Goal: Task Accomplishment & Management: Use online tool/utility

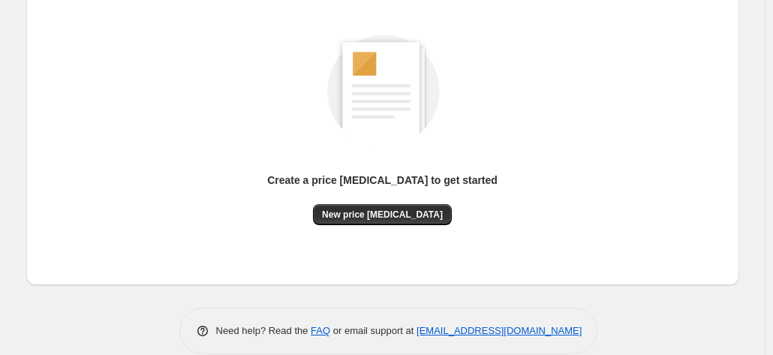
scroll to position [206, 0]
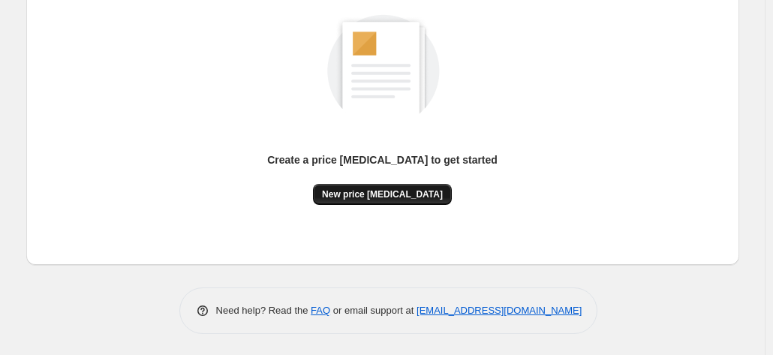
click at [350, 191] on span "New price [MEDICAL_DATA]" at bounding box center [382, 194] width 121 height 12
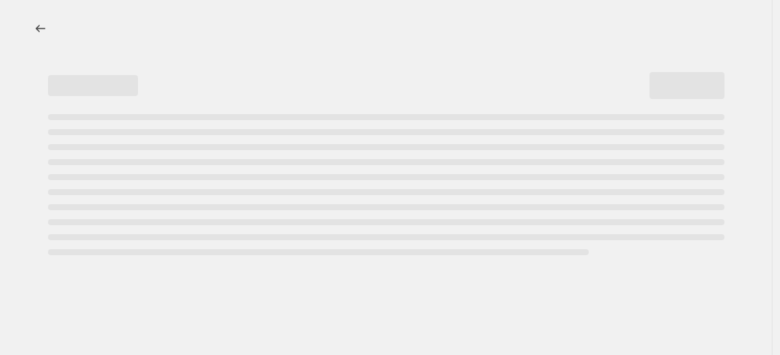
select select "percentage"
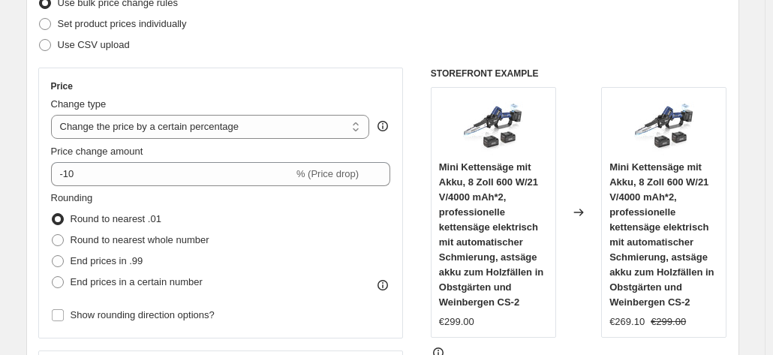
scroll to position [300, 0]
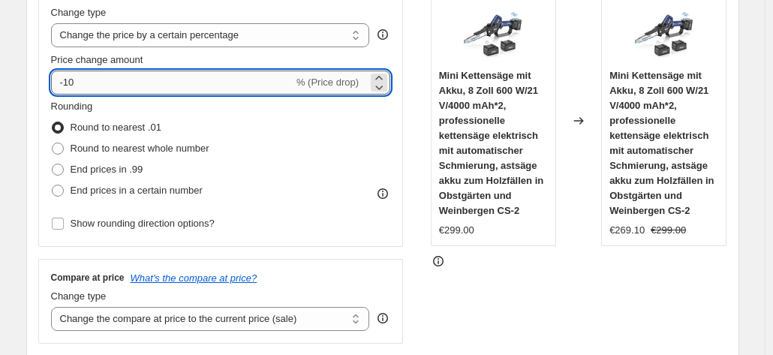
click at [224, 74] on input "-10" at bounding box center [172, 83] width 242 height 24
type input "-1"
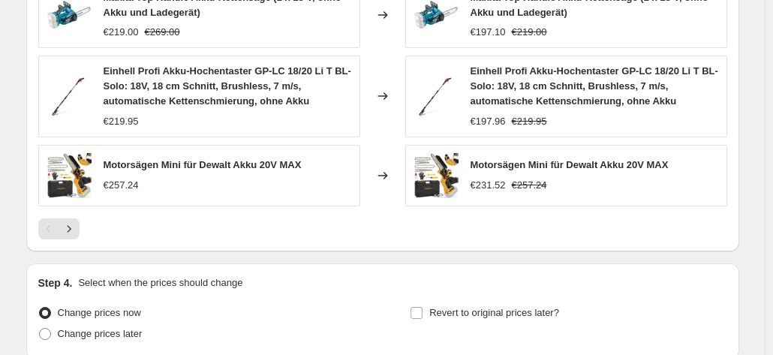
scroll to position [1205, 0]
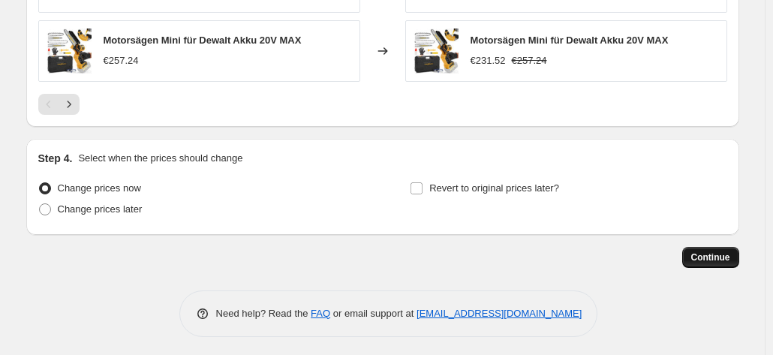
type input "-30"
click at [692, 248] on button "Continue" at bounding box center [710, 257] width 57 height 21
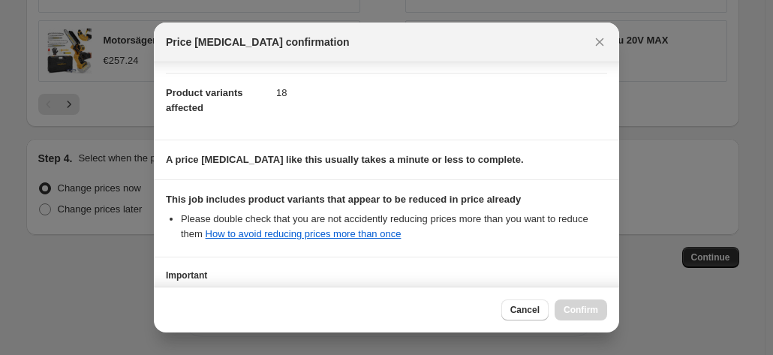
scroll to position [274, 0]
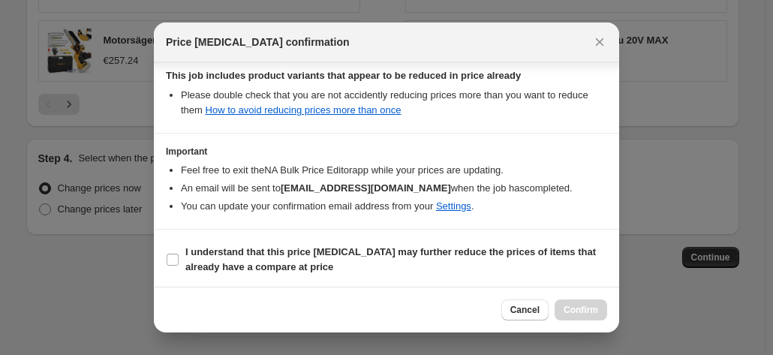
click at [662, 251] on div at bounding box center [386, 177] width 773 height 355
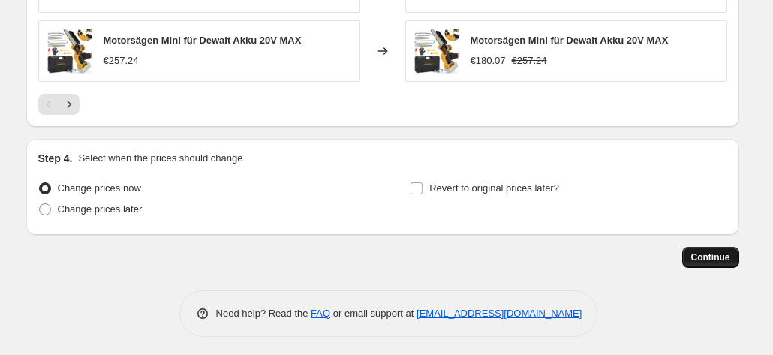
click at [730, 251] on span "Continue" at bounding box center [710, 257] width 39 height 12
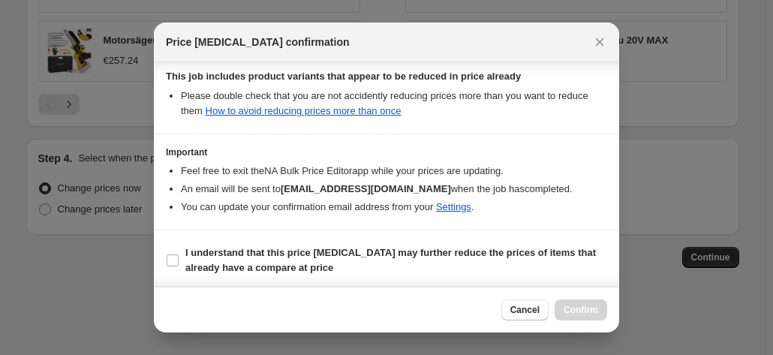
scroll to position [274, 0]
click at [176, 254] on input "I understand that this price [MEDICAL_DATA] may further reduce the prices of it…" at bounding box center [173, 260] width 12 height 12
checkbox input "true"
click at [567, 307] on span "Confirm" at bounding box center [580, 310] width 35 height 12
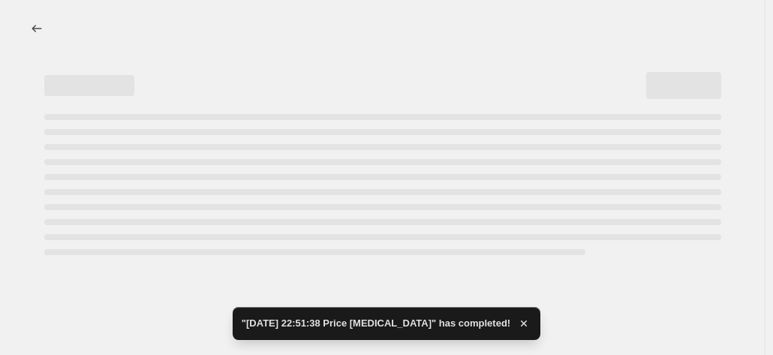
select select "percentage"
